Goal: Use online tool/utility: Use online tool/utility

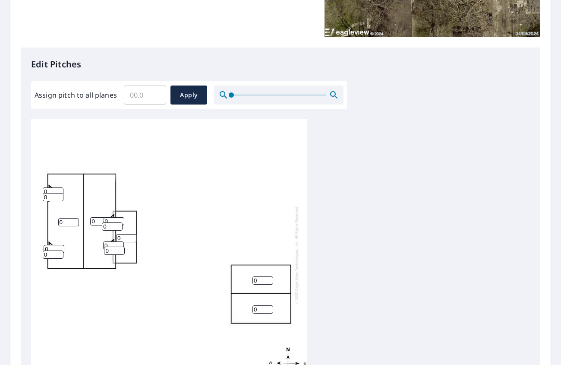
scroll to position [259, 0]
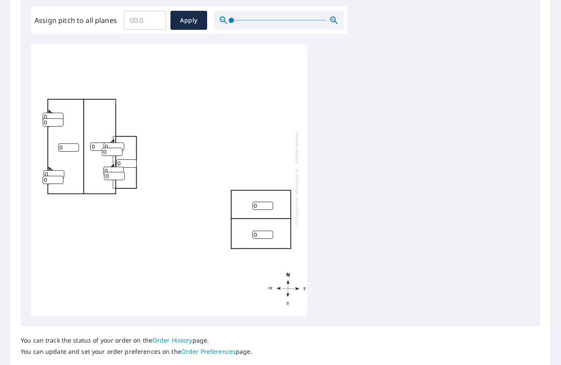
click at [266, 208] on input "0" at bounding box center [263, 206] width 21 height 8
type input "4.9"
click at [256, 236] on input "0" at bounding box center [263, 235] width 21 height 8
type input "4.9"
type input "1"
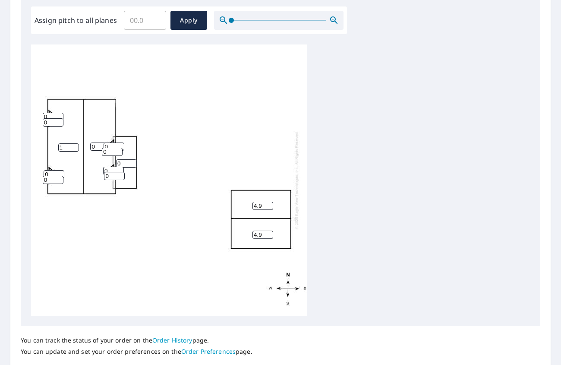
click at [72, 146] on input "1" at bounding box center [68, 147] width 21 height 8
click at [62, 146] on input "9.1" at bounding box center [68, 147] width 21 height 8
click at [62, 147] on input "9.1" at bounding box center [68, 147] width 21 height 8
type input "9.1"
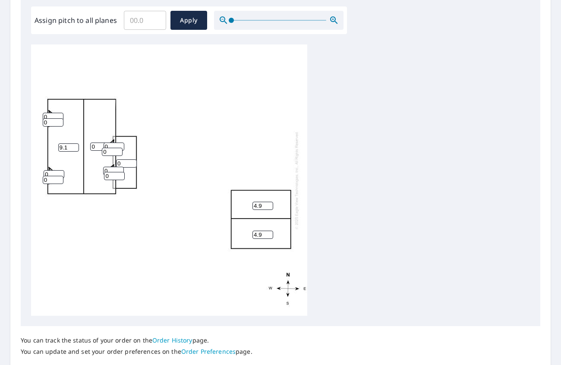
click at [52, 115] on input "0" at bounding box center [53, 117] width 21 height 8
paste input "9.1"
type input "9.1"
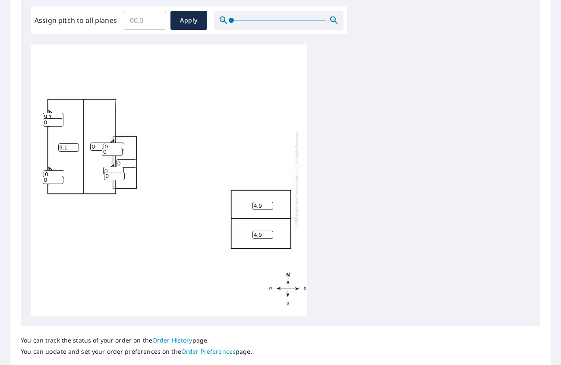
click at [48, 122] on input "0" at bounding box center [53, 122] width 21 height 8
paste input "9.1"
type input "9.1"
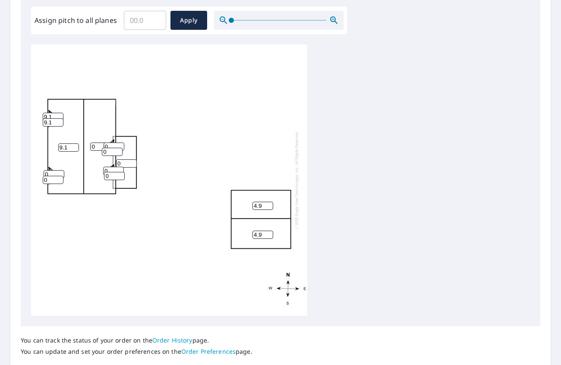
click at [46, 175] on input "0" at bounding box center [54, 174] width 21 height 8
paste input "9.1"
type input "9.1"
click at [47, 178] on input "0" at bounding box center [53, 180] width 21 height 8
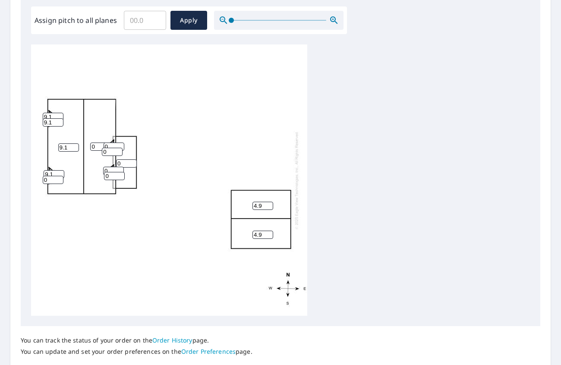
click at [47, 178] on input "0" at bounding box center [53, 180] width 21 height 8
paste input "9.1"
click at [48, 178] on input "09.1" at bounding box center [53, 180] width 21 height 8
click at [47, 178] on input "09.1" at bounding box center [53, 180] width 21 height 8
paste input "number"
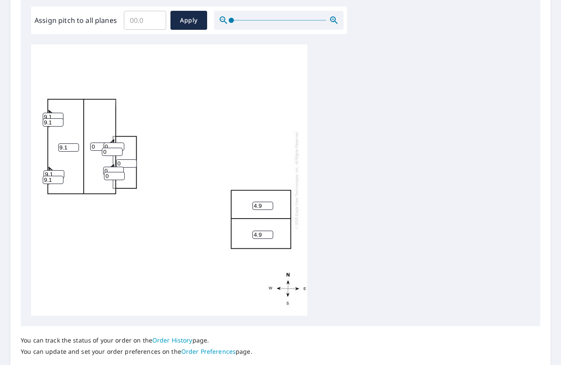
type input "9.1"
click at [108, 149] on input "0" at bounding box center [112, 152] width 21 height 8
click at [107, 152] on input "0" at bounding box center [112, 152] width 21 height 8
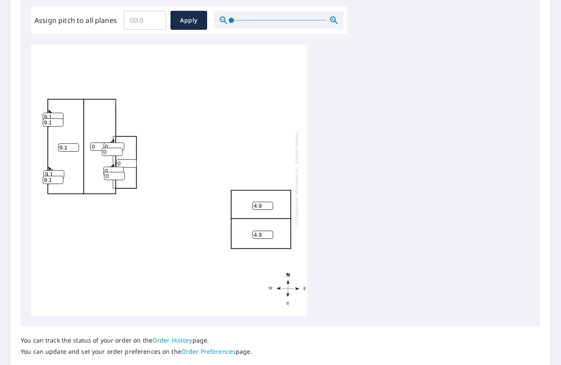
paste input "9.1"
type input "9.1"
click at [111, 144] on input "0" at bounding box center [114, 146] width 21 height 8
click at [111, 145] on input "0" at bounding box center [114, 146] width 21 height 8
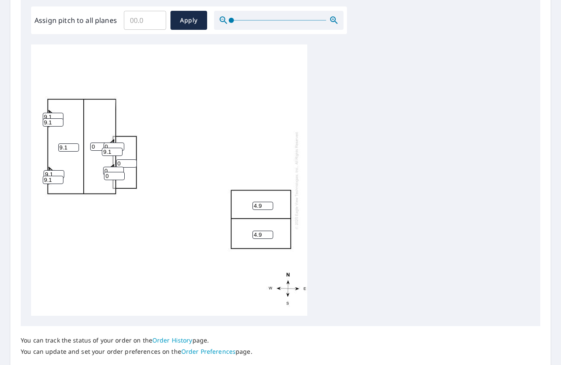
click at [111, 145] on input "0" at bounding box center [114, 146] width 21 height 8
paste input "9.1"
type input "9.1"
click at [97, 146] on input "0" at bounding box center [100, 146] width 21 height 8
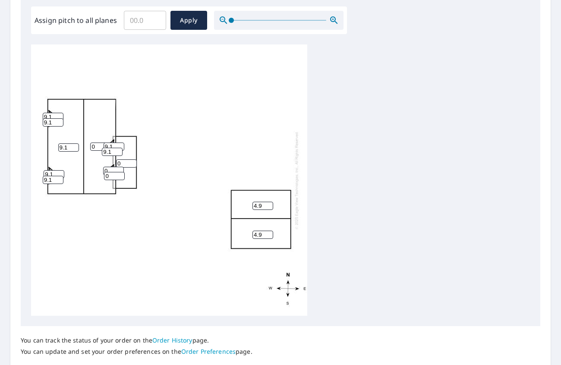
click at [97, 146] on input "0" at bounding box center [100, 146] width 21 height 8
paste input "9.1"
type input "9.1"
click at [121, 164] on input "0" at bounding box center [126, 163] width 21 height 8
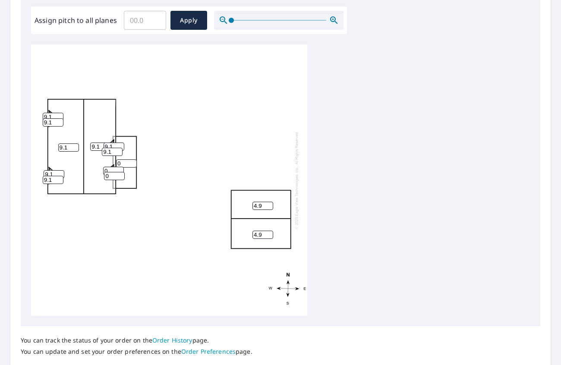
click at [121, 164] on input "0" at bounding box center [126, 163] width 21 height 8
drag, startPoint x: 100, startPoint y: 171, endPoint x: 112, endPoint y: 171, distance: 12.1
click at [101, 171] on div "9.1 9.1 4.9 4.9 0 9.1 9.1 9.1 9.1 9.1 0 0 9.1" at bounding box center [169, 179] width 276 height 271
click at [112, 171] on input "0" at bounding box center [113, 171] width 21 height 8
click at [112, 170] on input "0" at bounding box center [113, 171] width 21 height 8
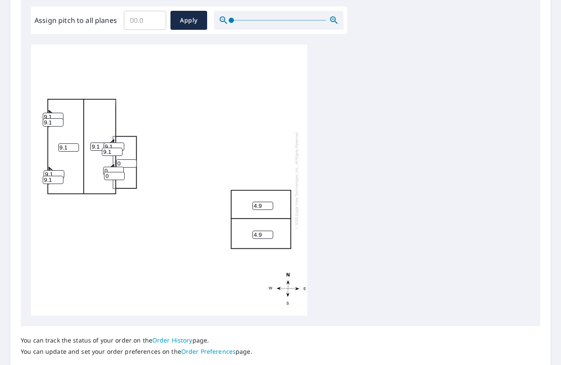
click at [112, 170] on input "0" at bounding box center [113, 171] width 21 height 8
paste input "9.1"
type input "9.1"
click at [107, 174] on input "0" at bounding box center [114, 176] width 21 height 8
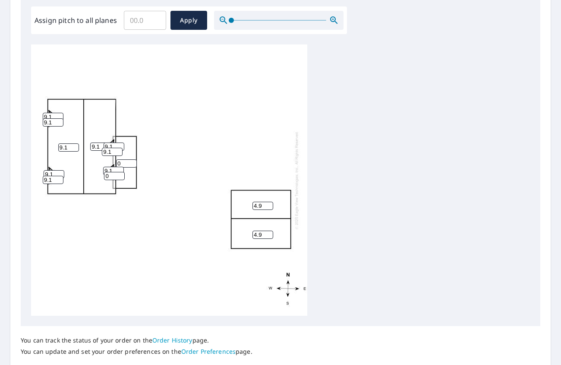
click at [107, 174] on input "0" at bounding box center [114, 176] width 21 height 8
paste input "9.1"
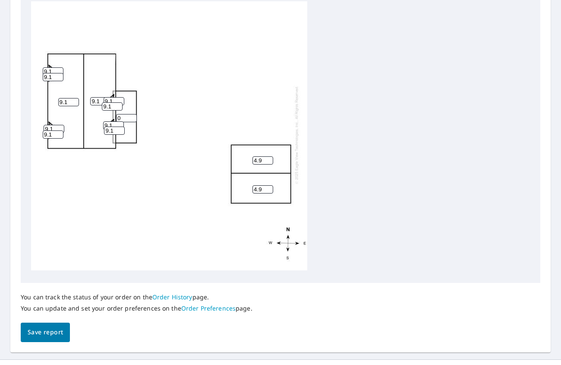
scroll to position [9, 0]
type input "9.1"
click at [120, 114] on input "0" at bounding box center [126, 118] width 21 height 8
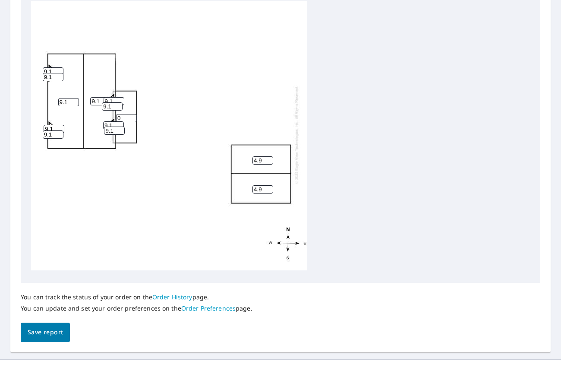
click at [120, 114] on input "0" at bounding box center [126, 118] width 21 height 8
type input "4"
click at [38, 332] on span "Save report" at bounding box center [45, 332] width 35 height 11
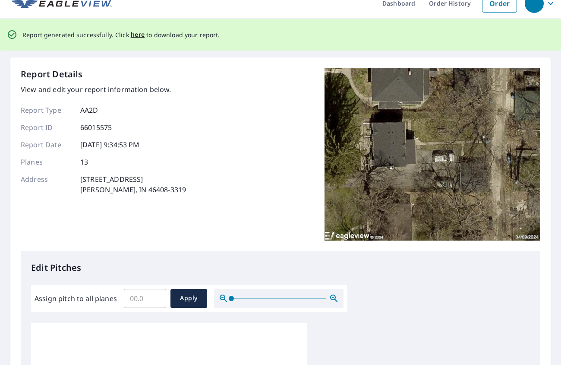
scroll to position [0, 0]
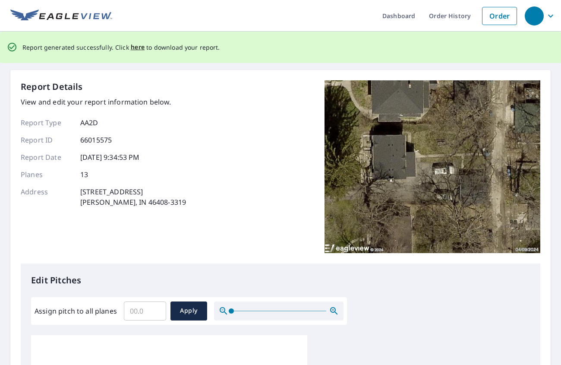
click at [129, 53] on div "Report generated successfully. Click here to download your report." at bounding box center [121, 47] width 198 height 18
click at [138, 50] on span "here" at bounding box center [138, 47] width 14 height 11
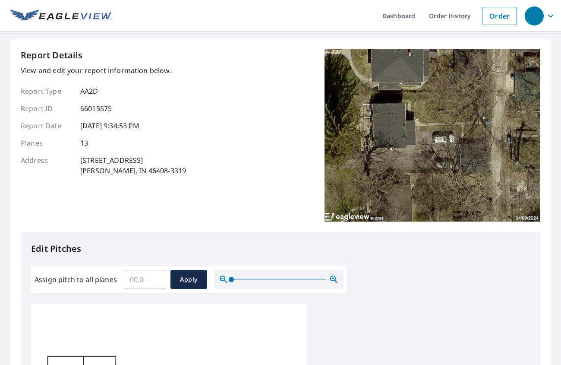
click at [153, 132] on div "Report Type AA2D Report ID 66015575 Report Date [DATE] 9:34:53 PM Planes 13 Add…" at bounding box center [103, 131] width 165 height 90
